Goal: Task Accomplishment & Management: Manage account settings

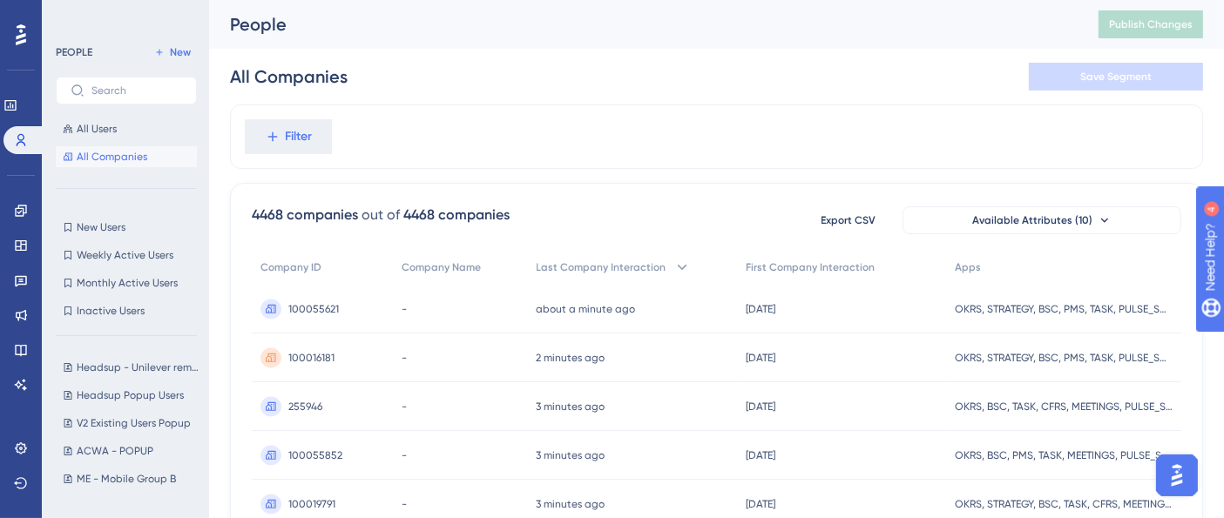
click at [584, 123] on div "Filter" at bounding box center [716, 137] width 973 height 64
click at [23, 206] on icon at bounding box center [21, 211] width 14 height 14
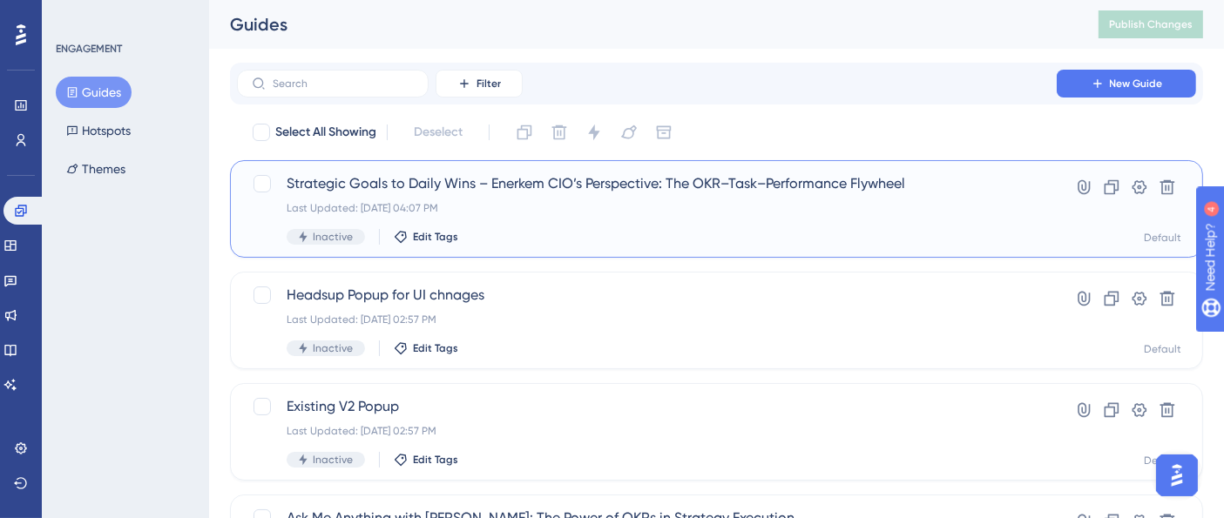
click at [674, 183] on span "Strategic Goals to Daily Wins – Enerkem CIO’s Perspective: The OKR–Task–Perform…" at bounding box center [647, 183] width 720 height 21
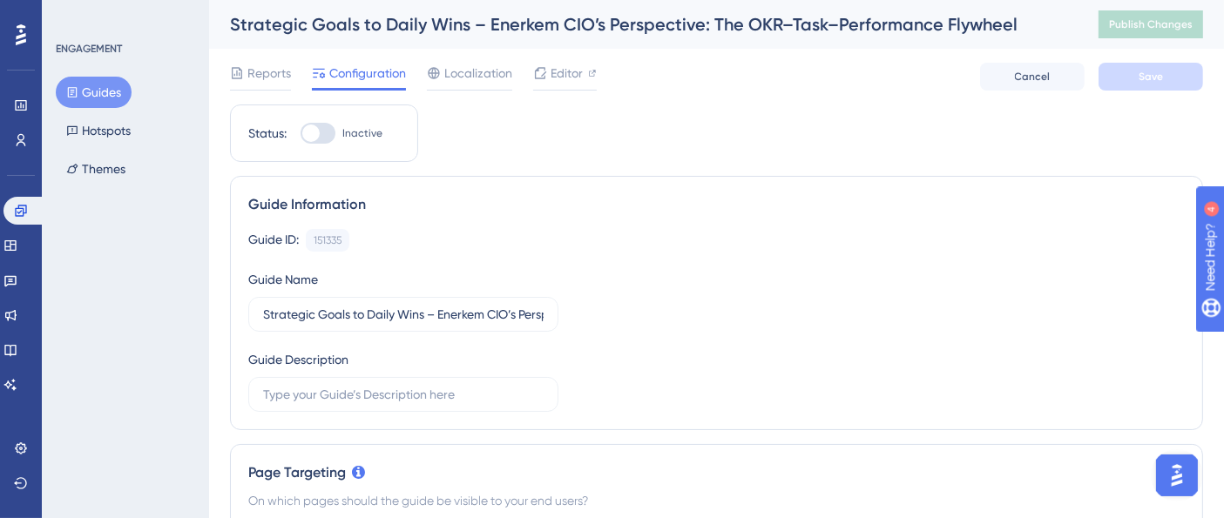
click at [89, 90] on button "Guides" at bounding box center [94, 92] width 76 height 31
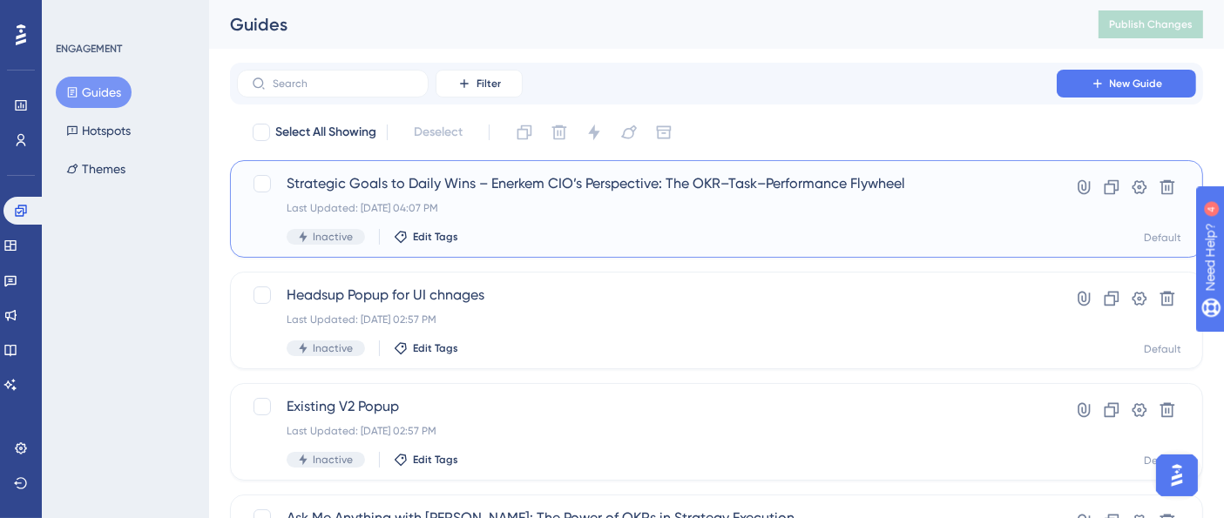
click at [564, 187] on span "Strategic Goals to Daily Wins – Enerkem CIO’s Perspective: The OKR–Task–Perform…" at bounding box center [647, 183] width 720 height 21
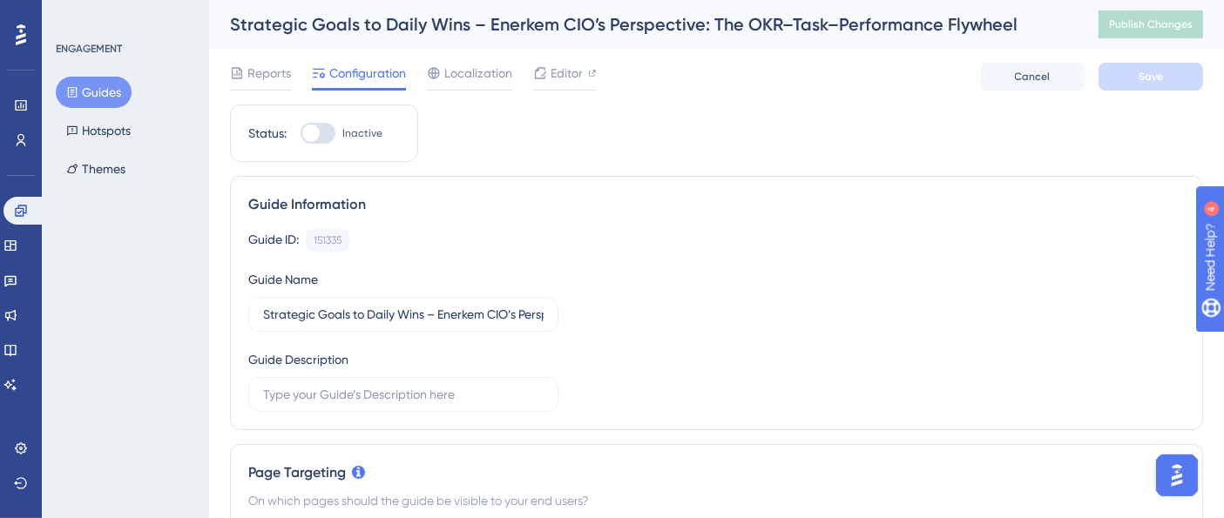
click at [328, 131] on div at bounding box center [317, 133] width 35 height 21
click at [300, 133] on input "Inactive" at bounding box center [300, 133] width 1 height 1
checkbox input "true"
click at [1148, 70] on span "Save" at bounding box center [1150, 77] width 24 height 14
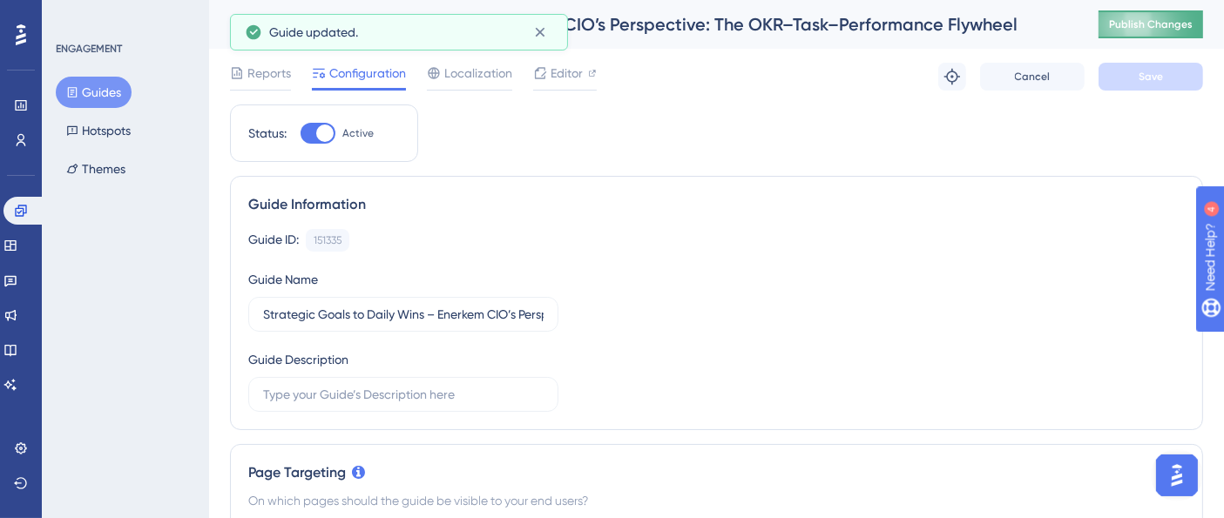
click at [1169, 29] on span "Publish Changes" at bounding box center [1151, 24] width 84 height 14
click at [104, 90] on button "Guides" at bounding box center [94, 92] width 76 height 31
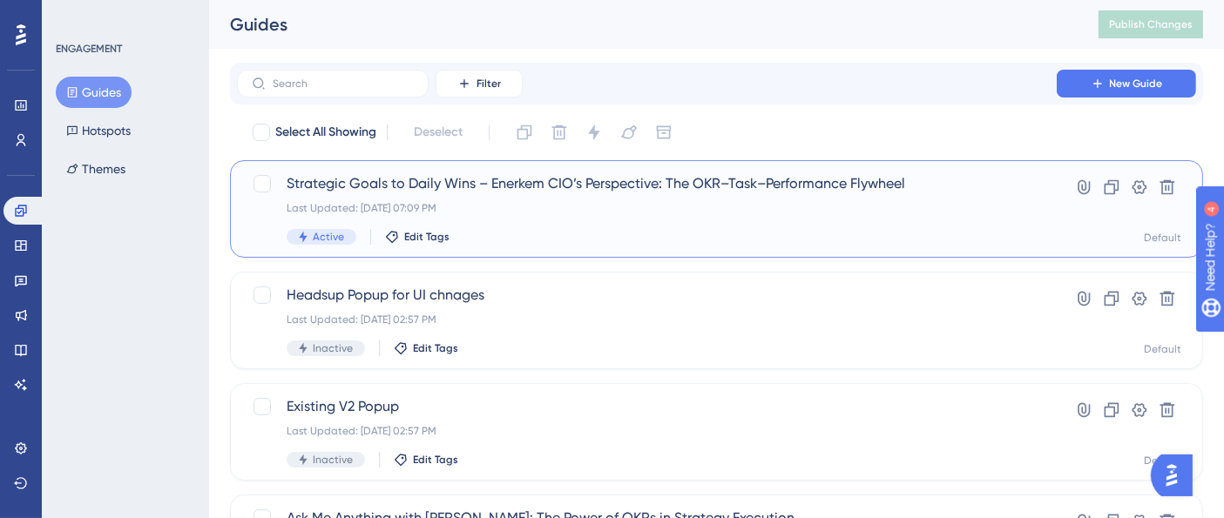
click at [769, 175] on span "Strategic Goals to Daily Wins – Enerkem CIO’s Perspective: The OKR–Task–Perform…" at bounding box center [647, 183] width 720 height 21
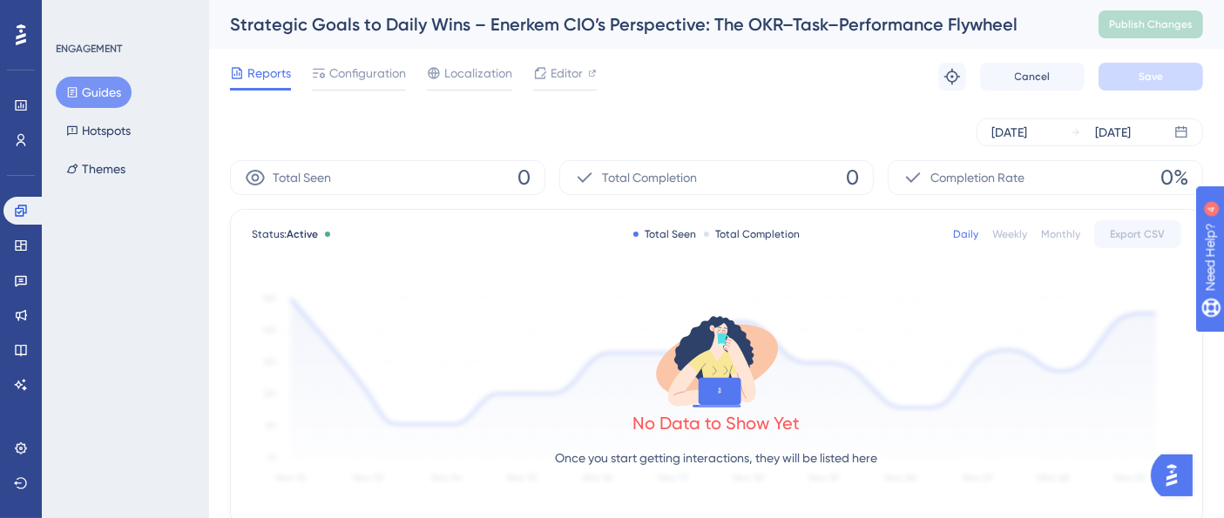
click at [112, 90] on button "Guides" at bounding box center [94, 92] width 76 height 31
